Goal: Transaction & Acquisition: Obtain resource

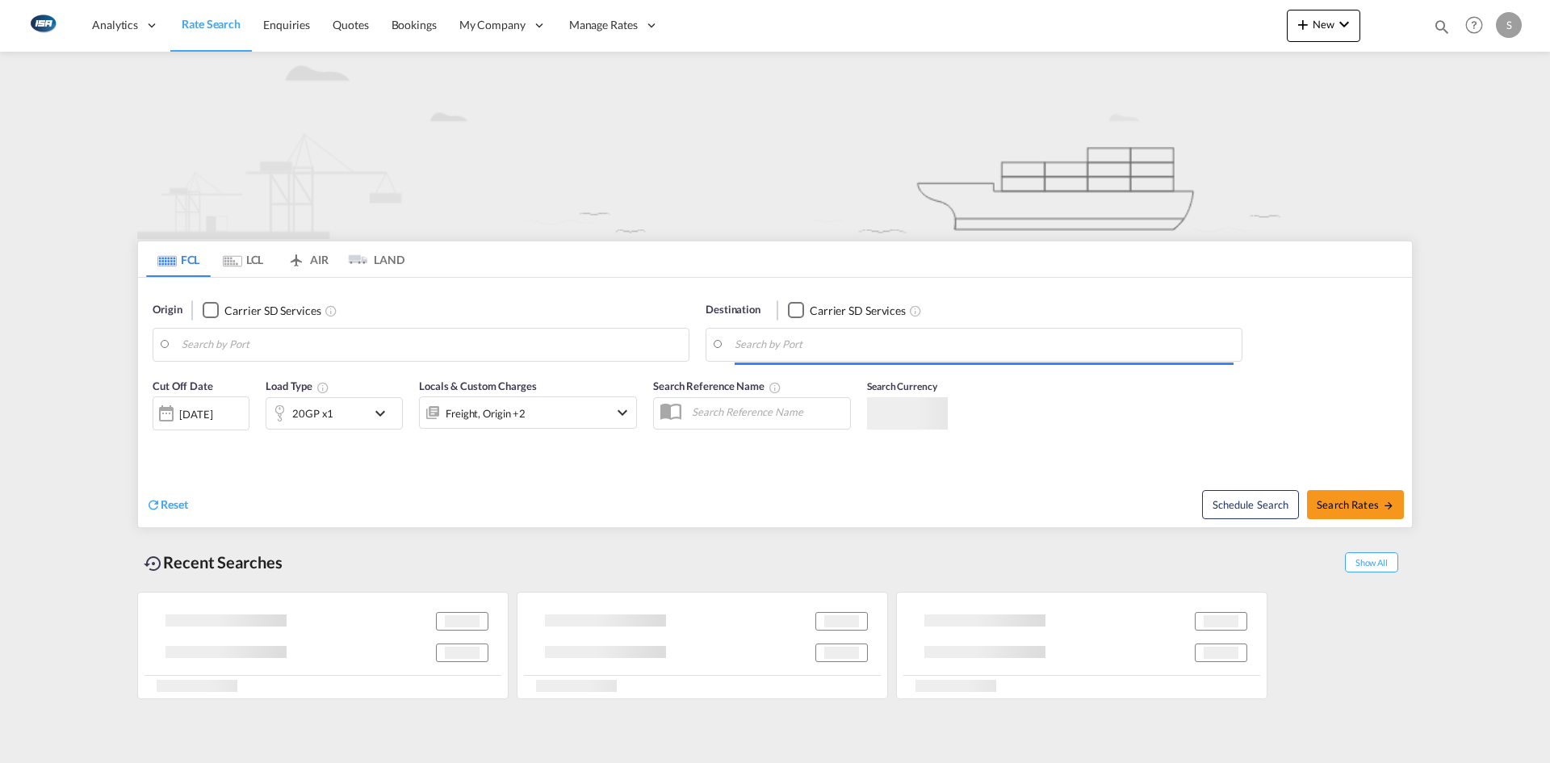
type input "[GEOGRAPHIC_DATA], [GEOGRAPHIC_DATA]"
type input "[GEOGRAPHIC_DATA], THLKR"
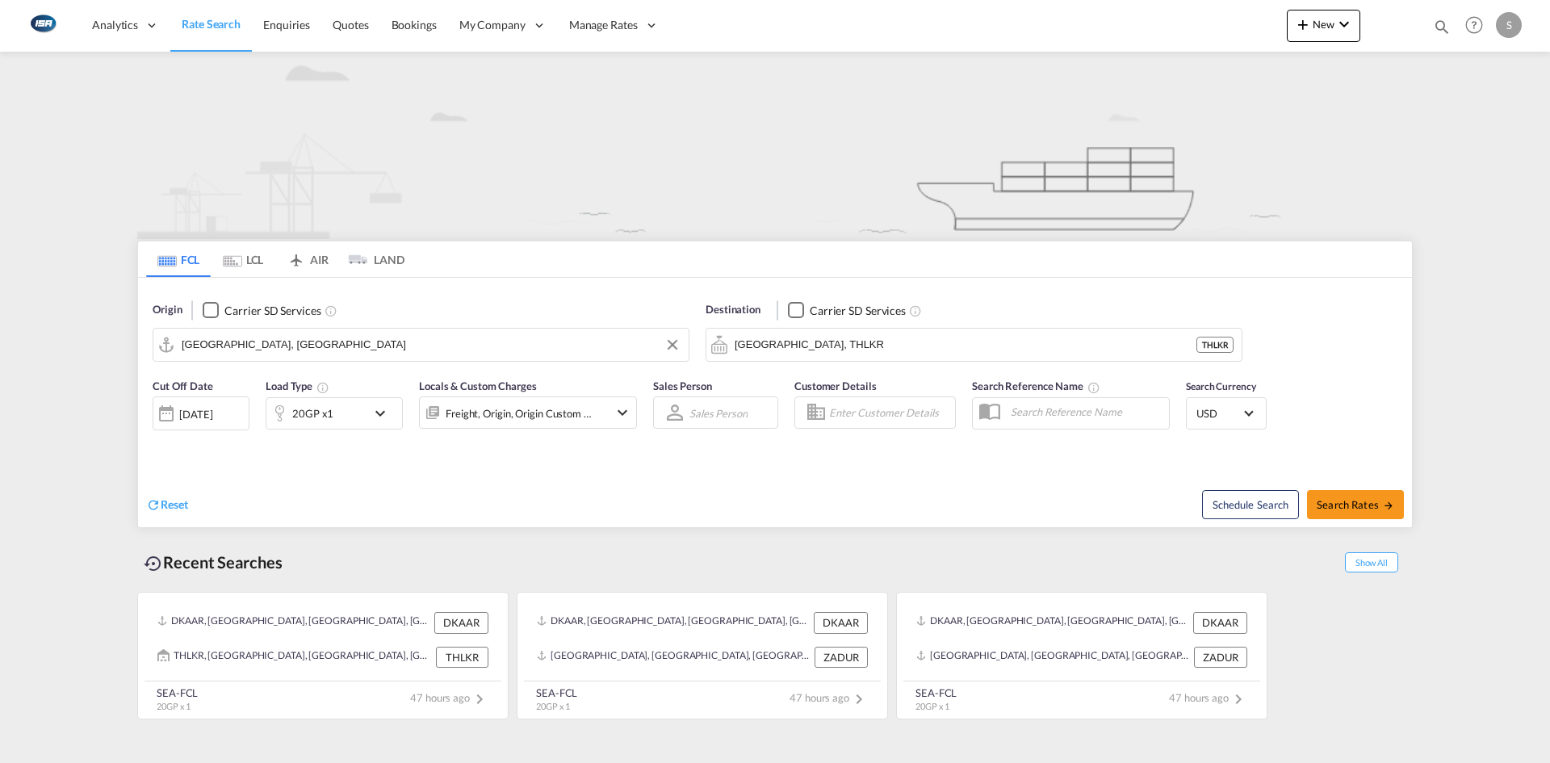
click at [316, 336] on input "[GEOGRAPHIC_DATA], [GEOGRAPHIC_DATA]" at bounding box center [431, 345] width 499 height 24
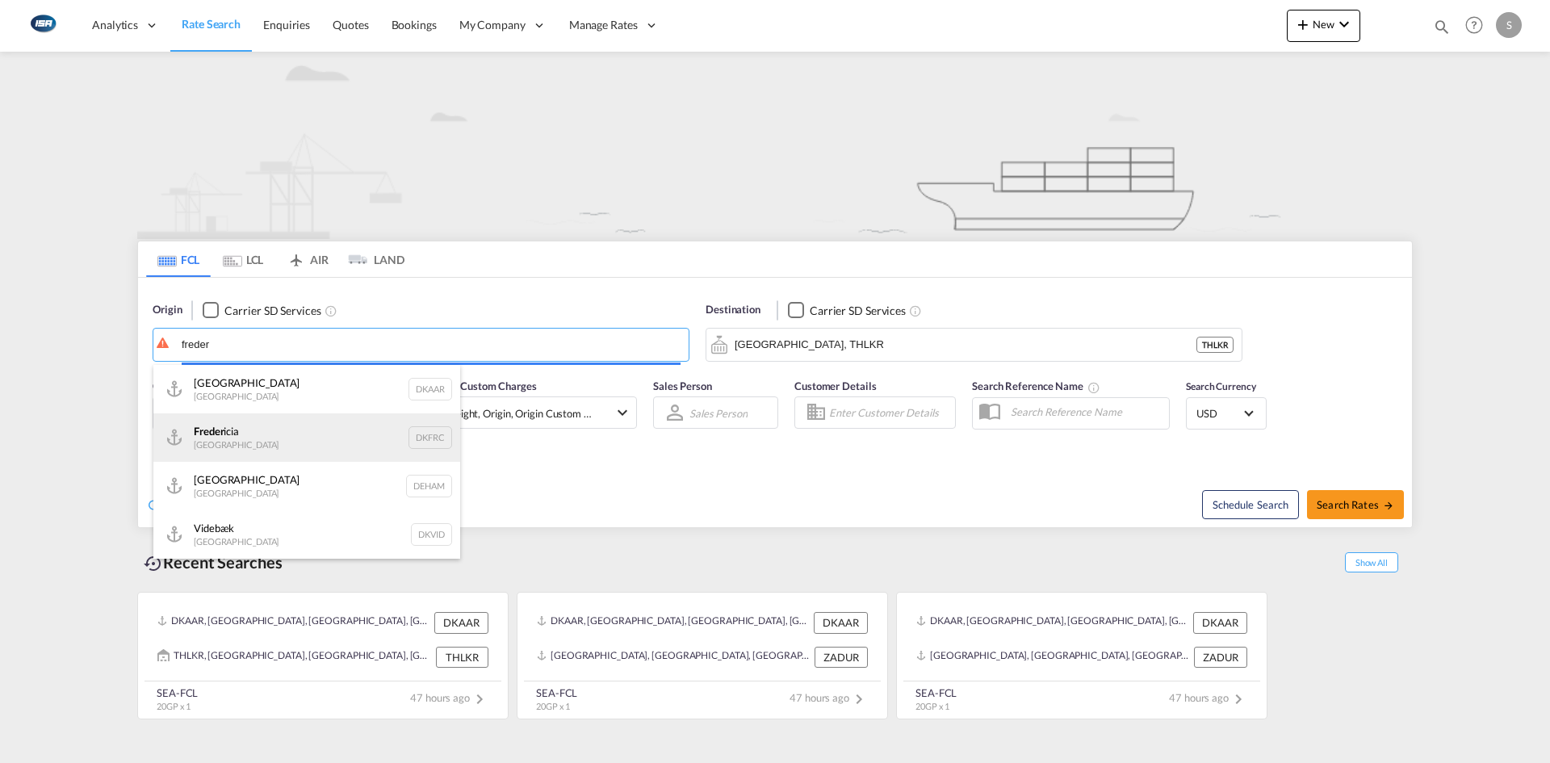
click at [270, 443] on div "Freder icia [GEOGRAPHIC_DATA] DKFRC" at bounding box center [306, 437] width 307 height 48
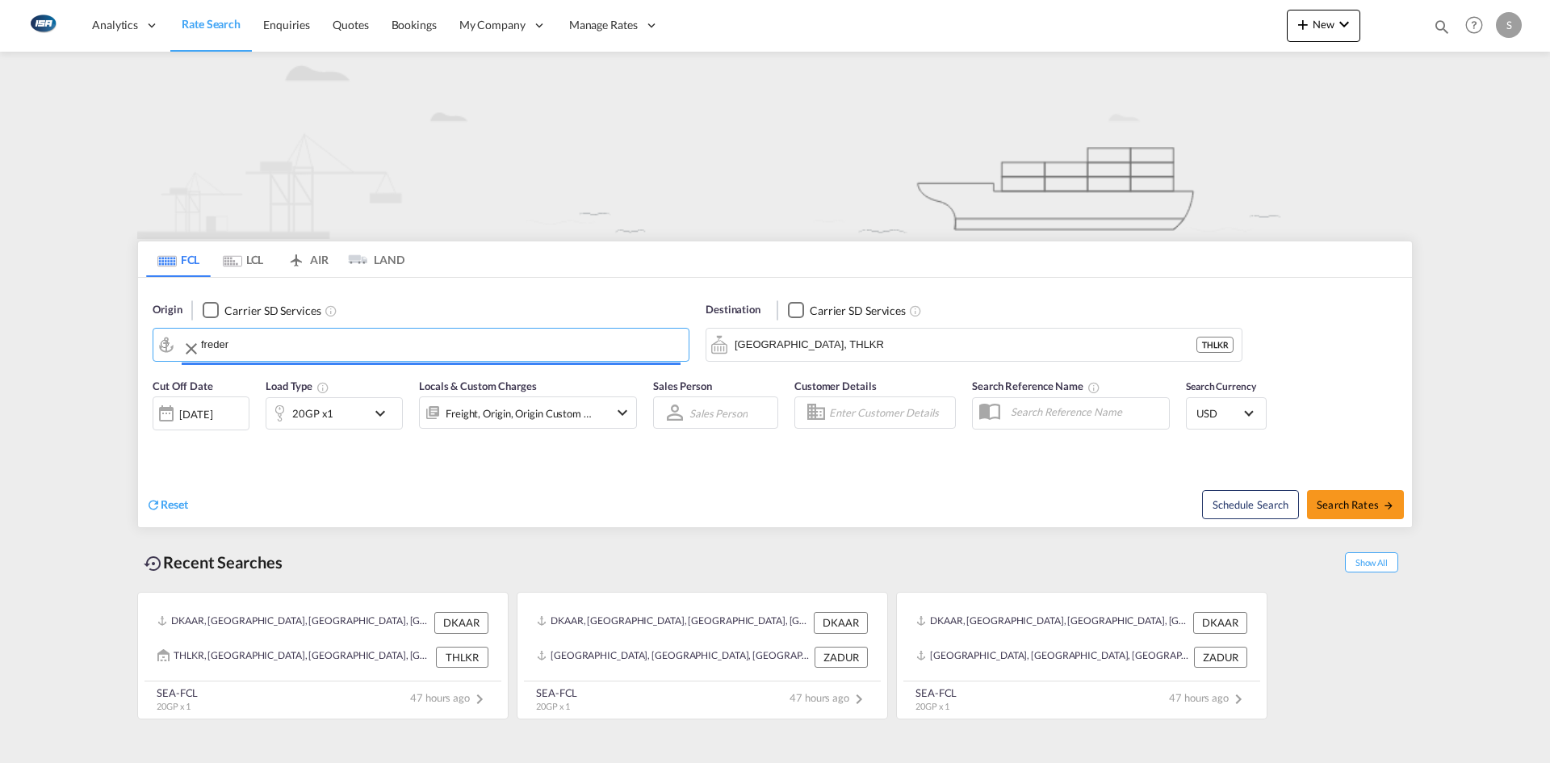
type input "[GEOGRAPHIC_DATA], DKFRC"
click at [843, 343] on input "[GEOGRAPHIC_DATA], THLKR" at bounding box center [983, 345] width 499 height 24
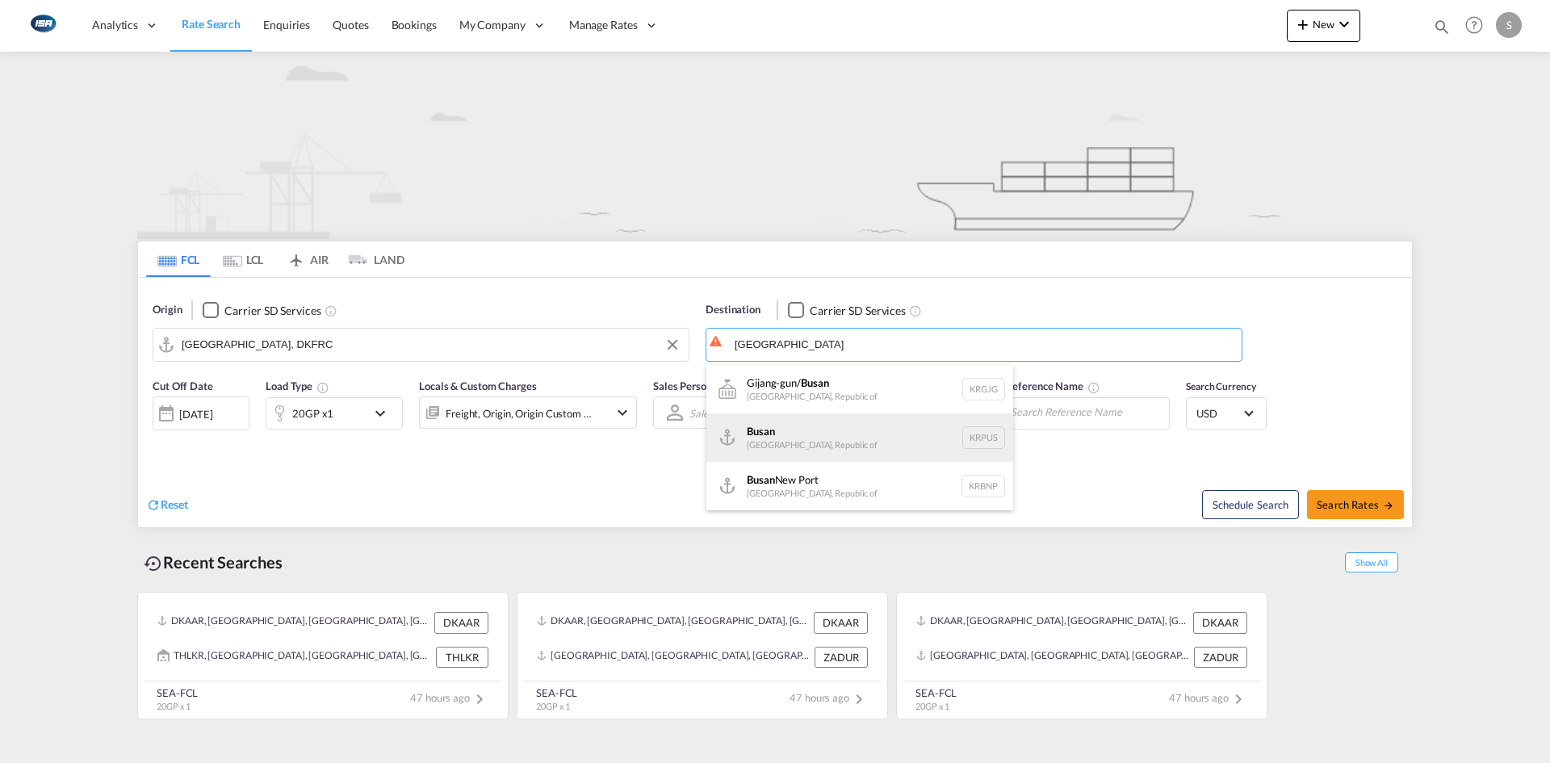
click at [861, 439] on div "Busan Korea, Republic of KRPUS" at bounding box center [859, 437] width 307 height 48
type input "Busan, KRPUS"
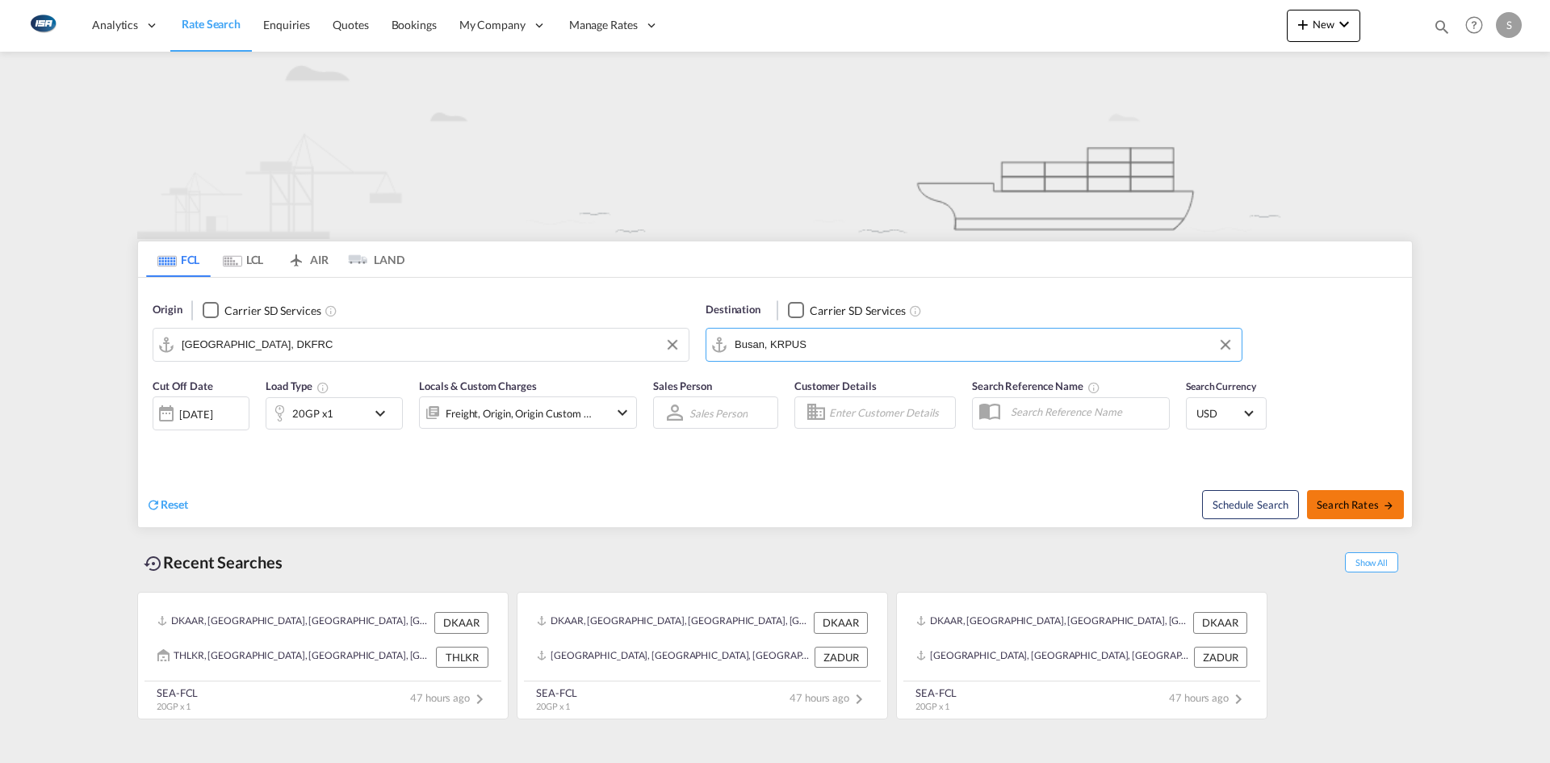
click at [1349, 500] on span "Search Rates" at bounding box center [1354, 504] width 77 height 13
type input "DKFRC to KRPUS / [DATE]"
